Goal: Navigation & Orientation: Find specific page/section

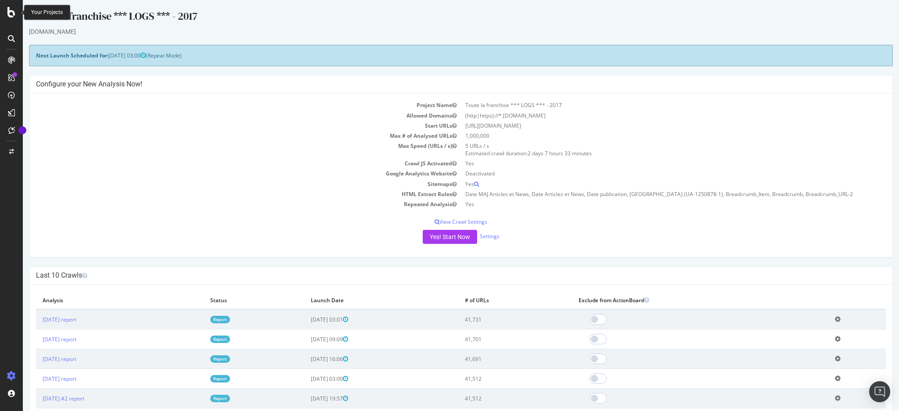
click at [11, 11] on icon at bounding box center [11, 12] width 8 height 11
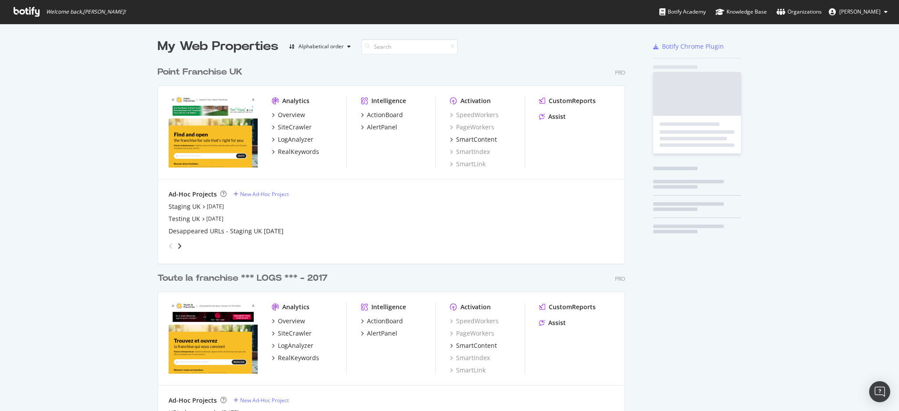
scroll to position [403, 881]
